Goal: Book appointment/travel/reservation

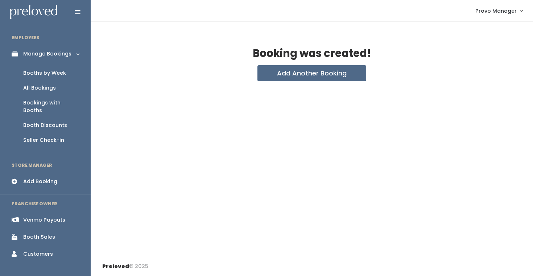
click at [73, 75] on link "Booths by Week" at bounding box center [45, 73] width 91 height 15
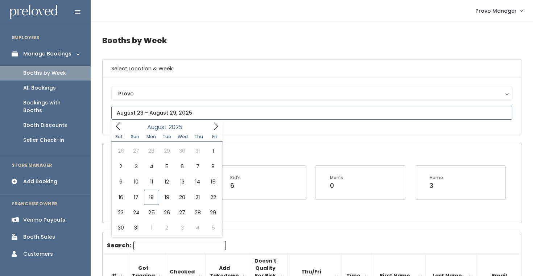
click at [150, 108] on input "text" at bounding box center [311, 113] width 401 height 14
click at [215, 127] on icon at bounding box center [216, 126] width 8 height 8
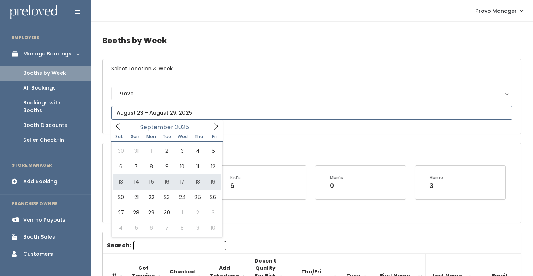
type input "September 13 to September 19"
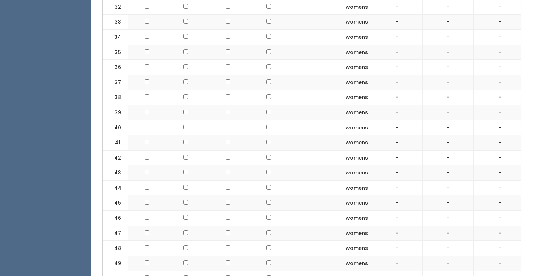
scroll to position [857, 0]
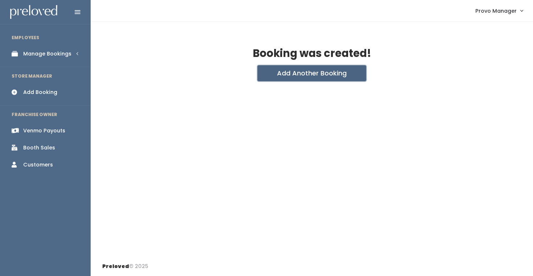
click at [285, 72] on button "Add Another Booking" at bounding box center [311, 73] width 109 height 16
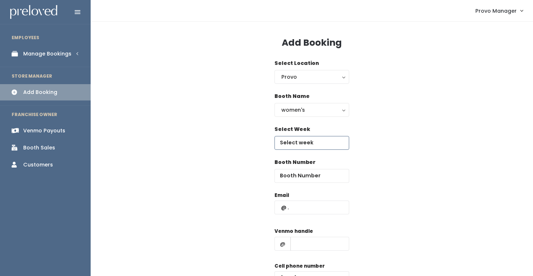
click at [307, 145] on input "text" at bounding box center [311, 143] width 75 height 14
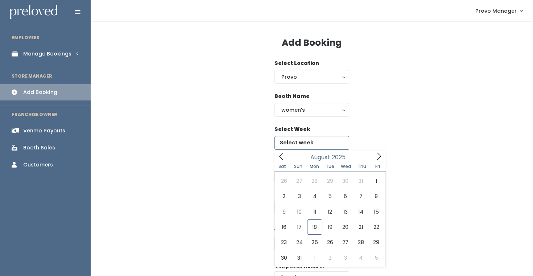
click at [370, 156] on div "August 2025" at bounding box center [329, 155] width 83 height 11
click at [376, 158] on icon at bounding box center [379, 156] width 8 height 8
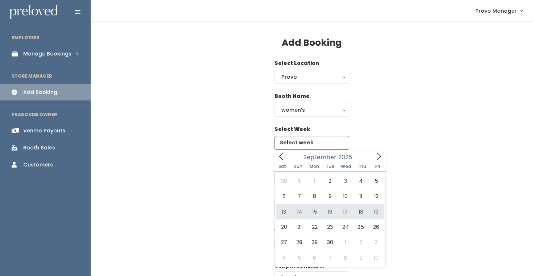
type input "September 13 to September 19"
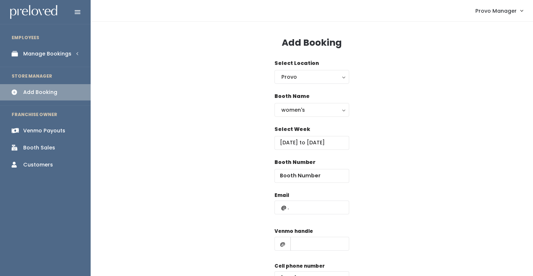
click at [294, 166] on label "Booth Number" at bounding box center [294, 162] width 41 height 8
click at [294, 210] on input "text" at bounding box center [311, 208] width 75 height 14
paste input "bayleychristiansen@outlook.com"
type input "bayleychristiansen@outlook.com"
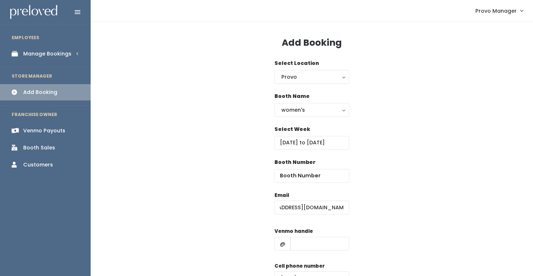
scroll to position [0, 0]
click at [322, 165] on div "Booth Number" at bounding box center [311, 170] width 75 height 24
click at [321, 174] on input "number" at bounding box center [311, 176] width 75 height 14
type input "34"
click at [305, 246] on input "text" at bounding box center [319, 244] width 59 height 14
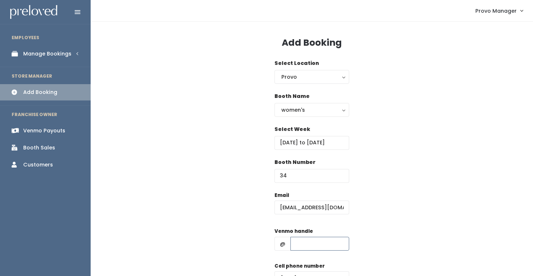
type input "d"
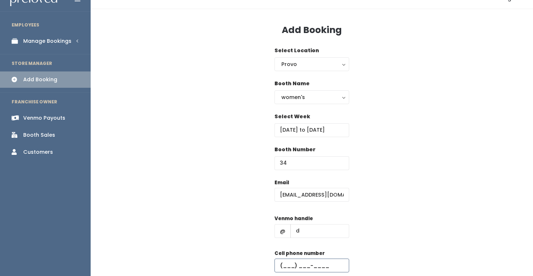
click at [326, 263] on input "text" at bounding box center [311, 266] width 75 height 14
type input "(555) 555-5555"
click at [403, 126] on div "Select Week September 13 to September 19" at bounding box center [311, 129] width 419 height 33
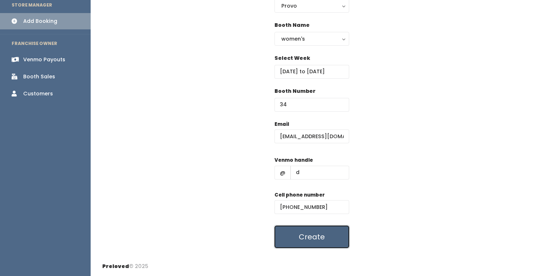
click at [315, 238] on button "Create" at bounding box center [311, 237] width 75 height 22
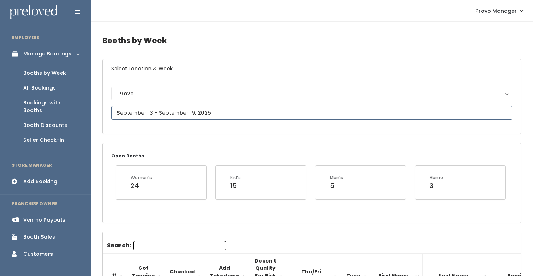
click at [156, 108] on input "text" at bounding box center [311, 113] width 401 height 14
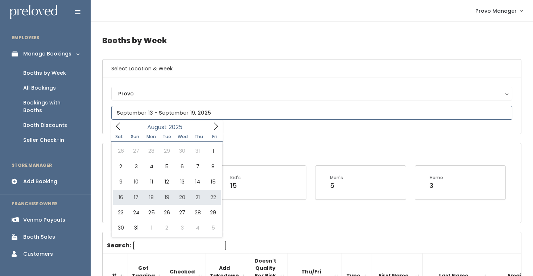
type input "August 16 to August 22"
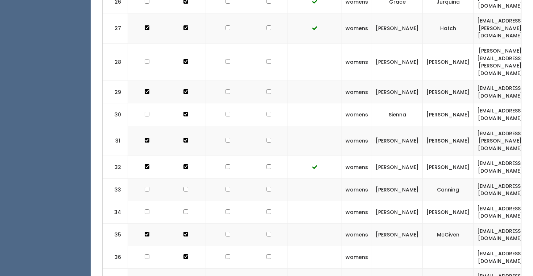
scroll to position [0, 144]
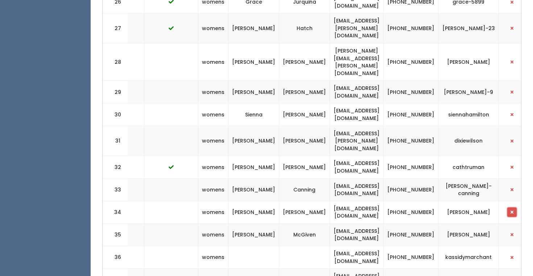
click at [507, 207] on button "button" at bounding box center [511, 211] width 9 height 9
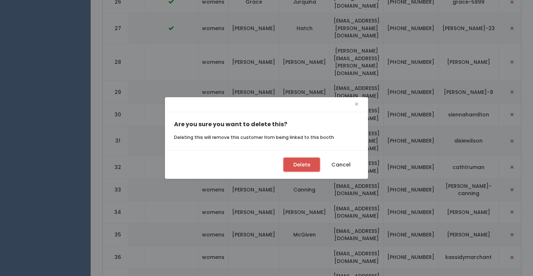
click at [300, 169] on button "Delete" at bounding box center [302, 165] width 36 height 14
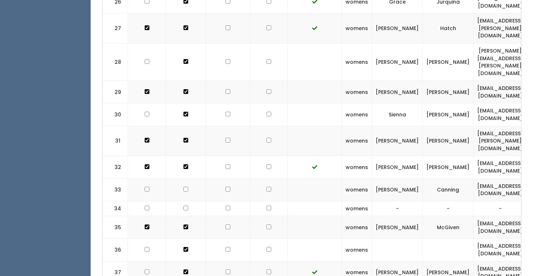
scroll to position [260, 0]
